Goal: Task Accomplishment & Management: Complete application form

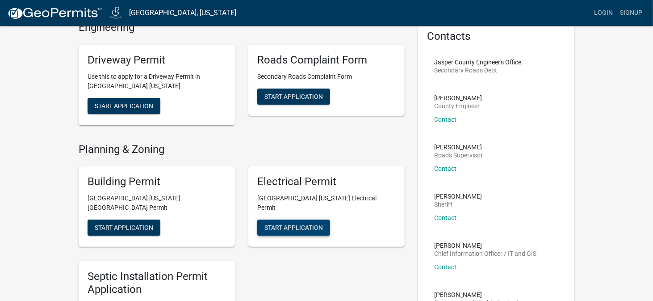
scroll to position [45, 0]
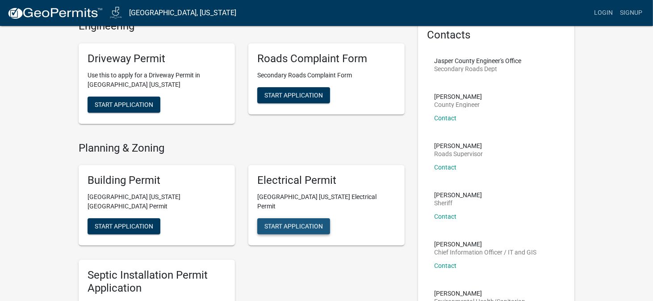
click at [288, 222] on span "Start Application" at bounding box center [293, 225] width 58 height 7
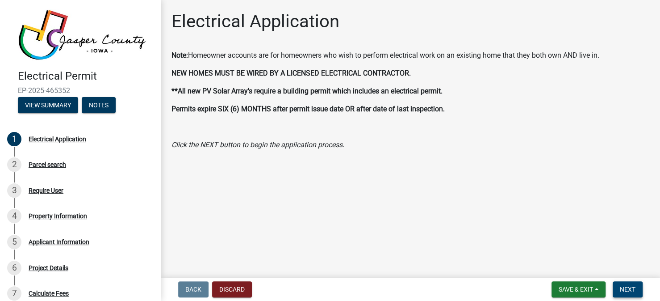
click at [629, 290] on span "Next" at bounding box center [628, 288] width 16 height 7
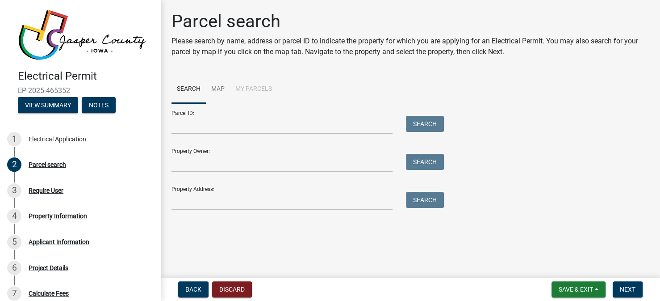
click at [268, 150] on div "Property Owner: Search" at bounding box center [305, 156] width 268 height 31
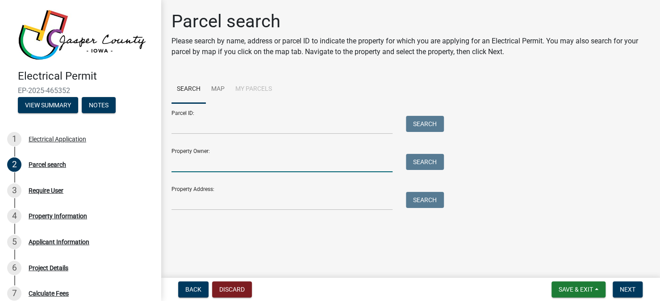
click at [264, 163] on input "Property Owner:" at bounding box center [281, 163] width 221 height 18
type input "[PERSON_NAME]"
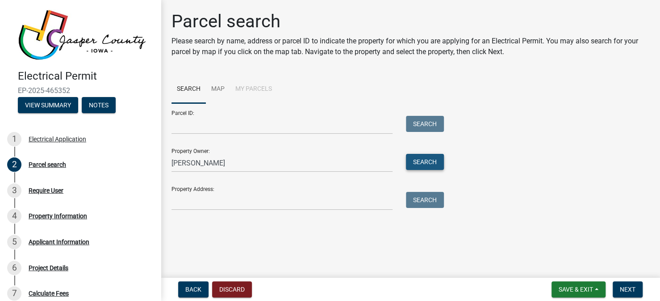
click at [430, 163] on button "Search" at bounding box center [425, 162] width 38 height 16
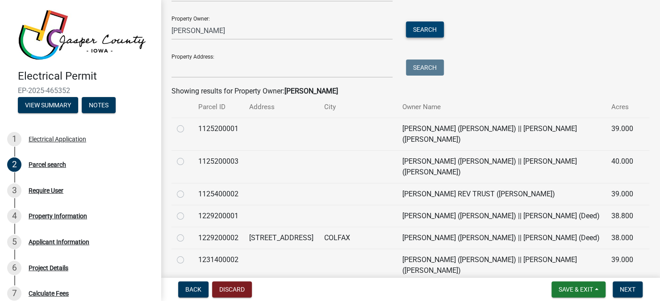
scroll to position [134, 0]
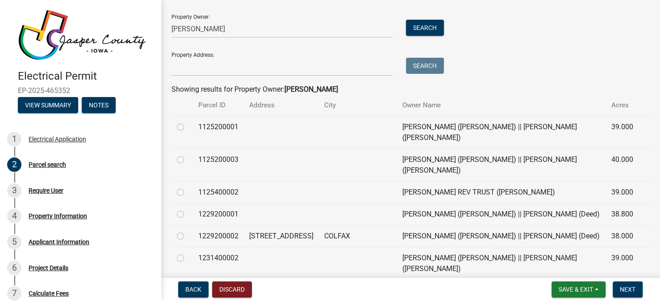
click at [188, 230] on label at bounding box center [188, 230] width 0 height 0
click at [188, 230] on input "radio" at bounding box center [191, 233] width 6 height 6
radio input "true"
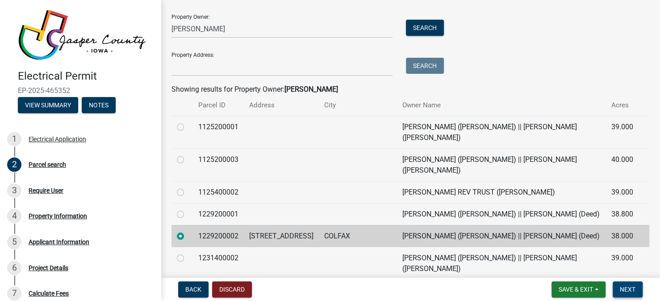
click at [626, 292] on span "Next" at bounding box center [628, 288] width 16 height 7
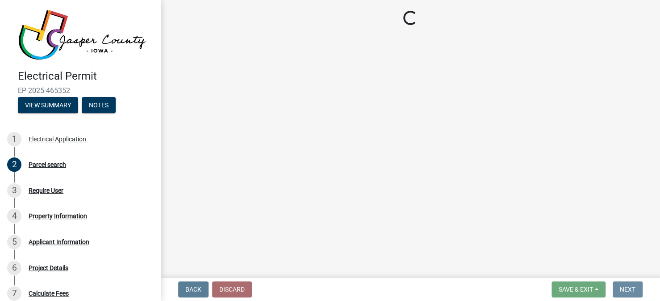
scroll to position [0, 0]
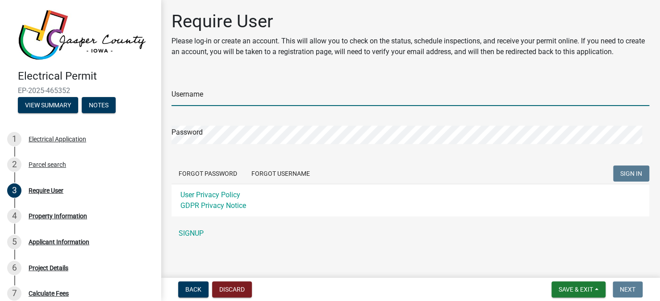
click at [221, 102] on input "Username" at bounding box center [410, 97] width 478 height 18
type input "mholmes47"
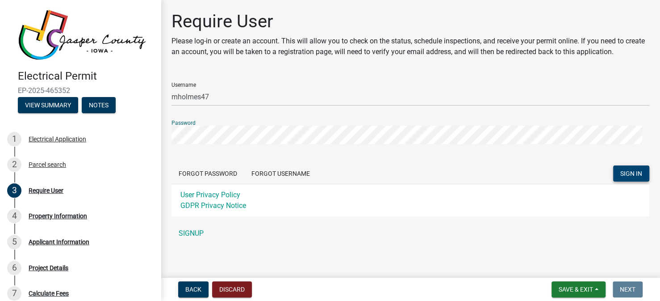
click at [620, 173] on span "SIGN IN" at bounding box center [631, 172] width 22 height 7
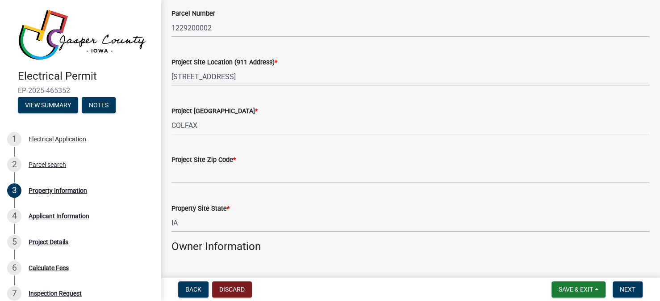
scroll to position [89, 0]
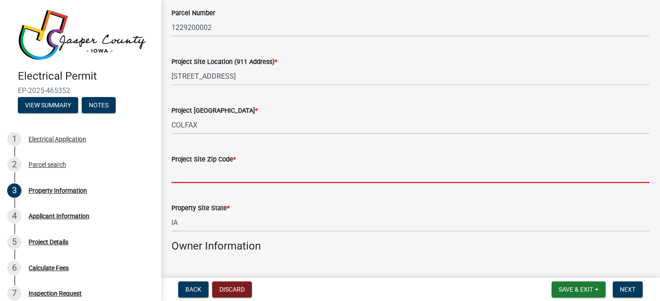
click at [242, 169] on input "Project Site Zip Code *" at bounding box center [410, 173] width 478 height 18
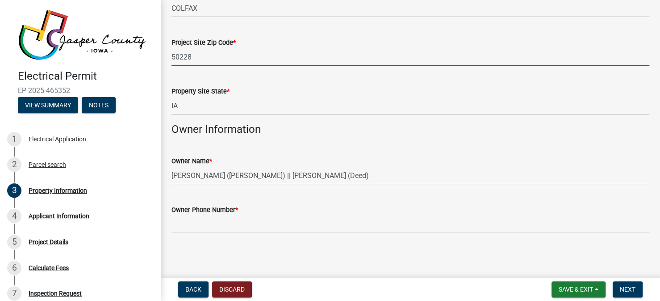
scroll to position [207, 0]
type input "50228"
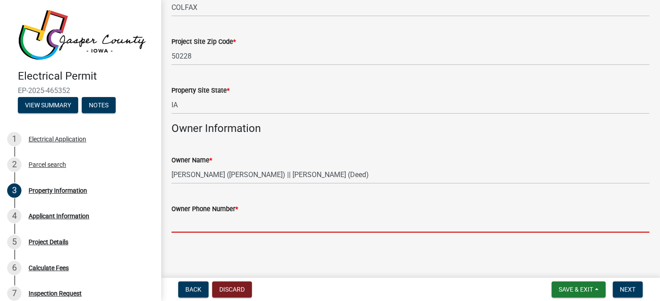
click at [242, 216] on input "Owner Phone Number *" at bounding box center [410, 223] width 478 height 18
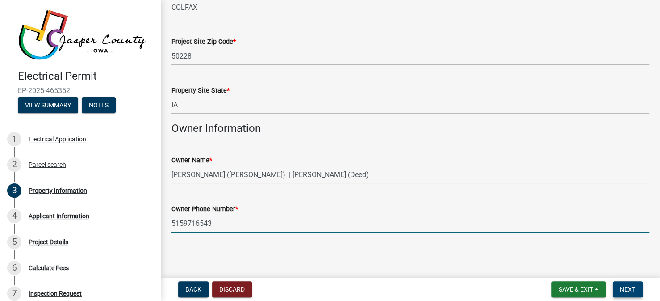
type input "5159716543"
click at [629, 288] on span "Next" at bounding box center [628, 288] width 16 height 7
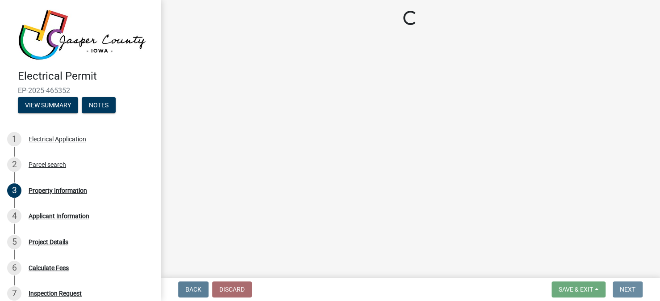
scroll to position [0, 0]
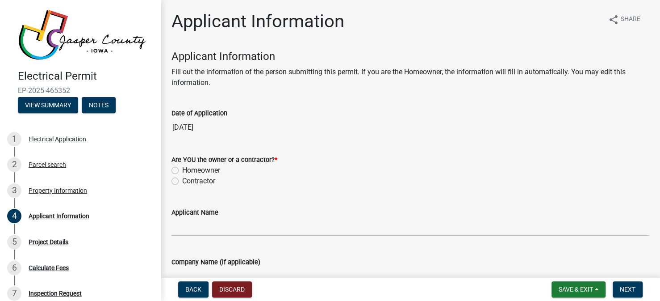
click at [182, 171] on label "Homeowner" at bounding box center [201, 170] width 38 height 11
click at [182, 171] on input "Homeowner" at bounding box center [185, 168] width 6 height 6
radio input "true"
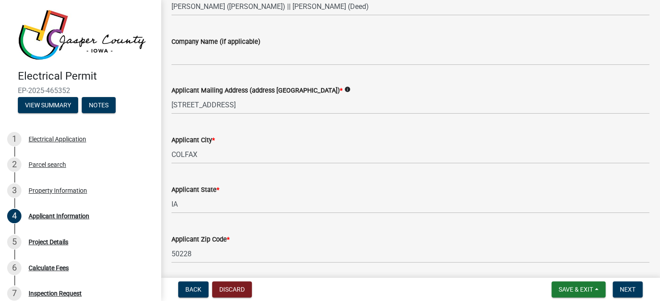
scroll to position [219, 0]
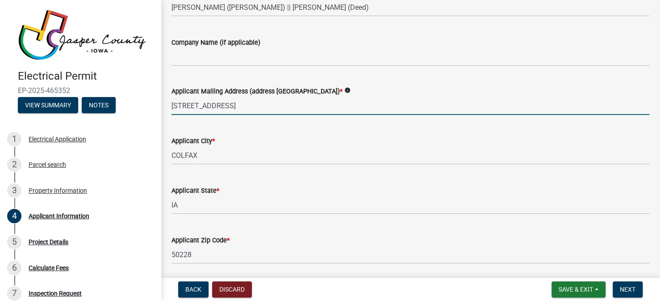
drag, startPoint x: 242, startPoint y: 107, endPoint x: 41, endPoint y: 88, distance: 202.7
click at [49, 89] on div "Electrical Permit EP-2025-465352 View Summary Notes 1 Electrical Application 2 …" at bounding box center [330, 150] width 660 height 301
type input "[STREET_ADDRESS]"
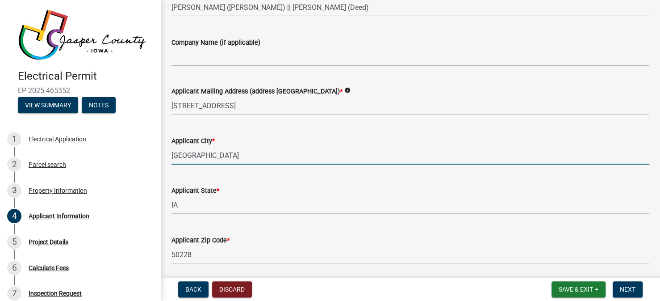
type input "[GEOGRAPHIC_DATA]"
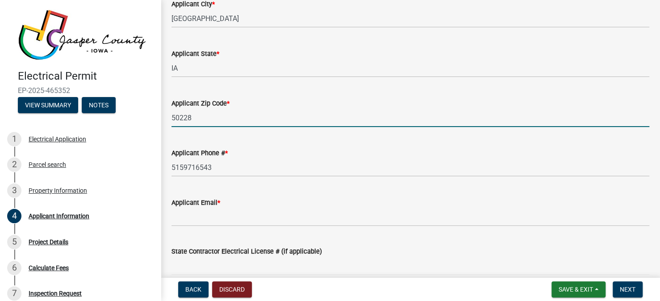
scroll to position [357, 0]
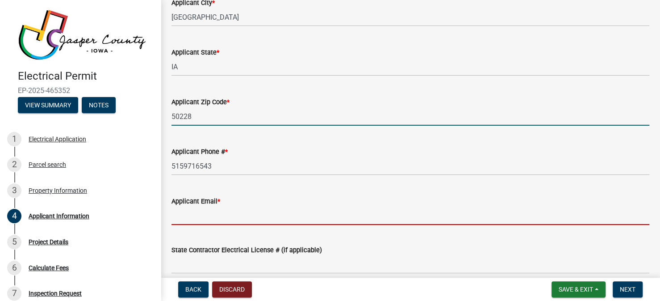
click at [201, 210] on input "Applicant Email *" at bounding box center [410, 215] width 478 height 18
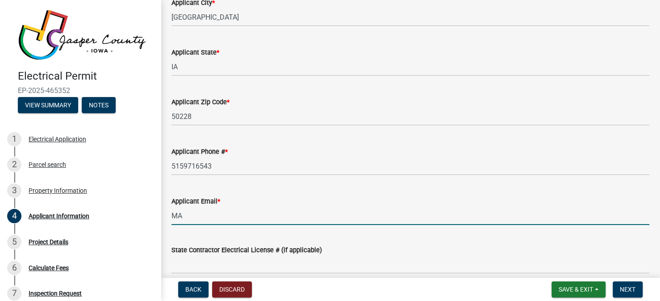
type input "M"
type input "a"
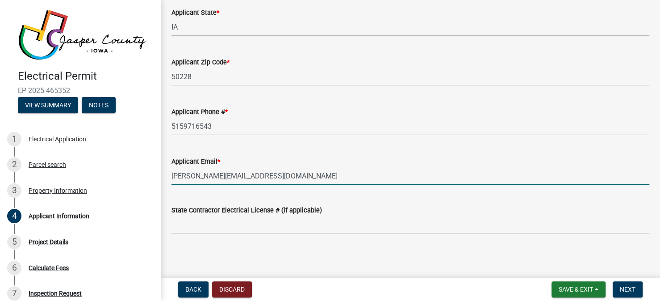
scroll to position [398, 0]
type input "[PERSON_NAME][EMAIL_ADDRESS][DOMAIN_NAME]"
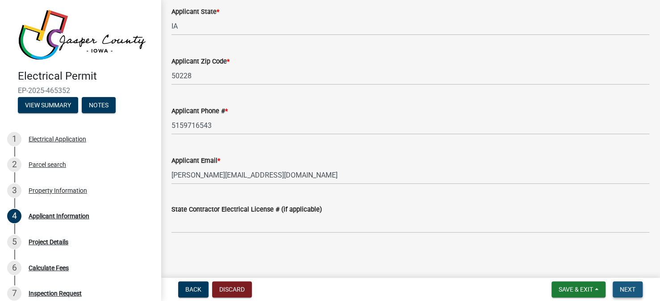
click at [625, 287] on span "Next" at bounding box center [628, 288] width 16 height 7
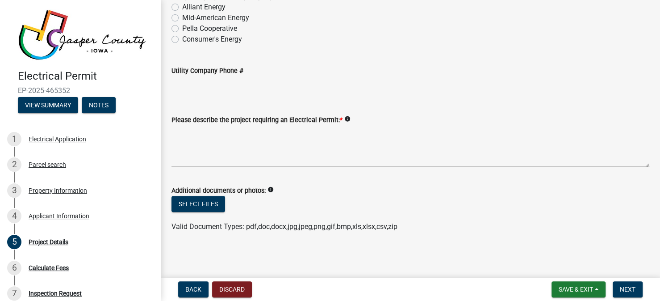
scroll to position [0, 0]
